Goal: Task Accomplishment & Management: Use online tool/utility

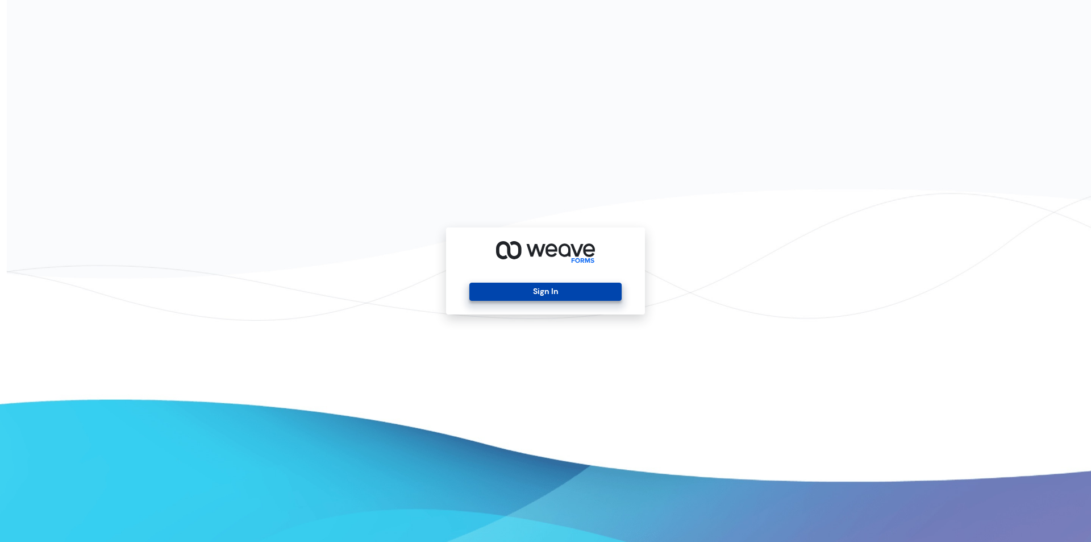
click at [504, 297] on button "Sign In" at bounding box center [546, 292] width 152 height 18
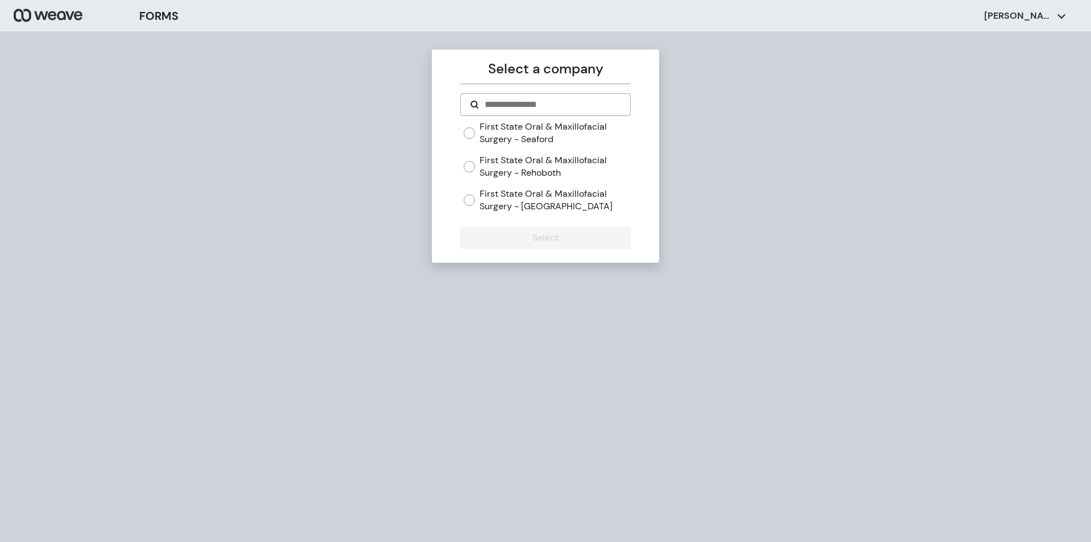
click at [512, 136] on label "First State Oral & Maxillofacial Surgery - Seaford" at bounding box center [555, 133] width 151 height 24
click at [522, 189] on label "First State Oral & Maxillofacial Surgery - [GEOGRAPHIC_DATA]" at bounding box center [555, 200] width 151 height 24
click at [525, 220] on div "First State Oral & Maxillofacial Surgery - Seaford First State Oral & Maxillofa…" at bounding box center [545, 171] width 170 height 101
click at [525, 232] on button "Select" at bounding box center [545, 237] width 170 height 23
